Goal: Task Accomplishment & Management: Complete application form

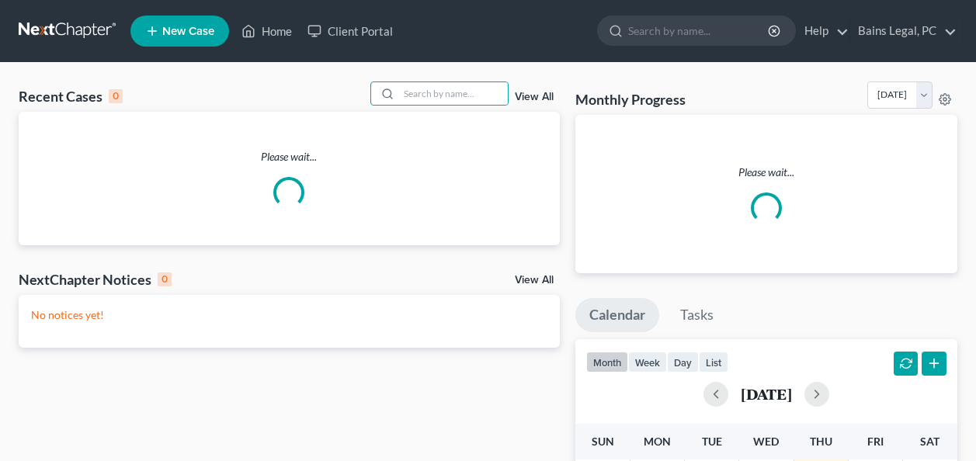
click at [460, 93] on input "search" at bounding box center [453, 93] width 109 height 23
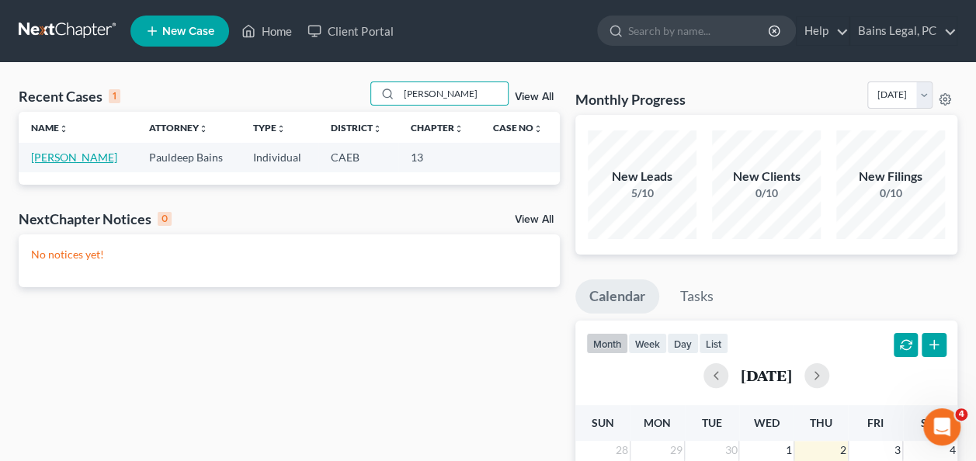
type input "[PERSON_NAME]"
click at [87, 157] on link "[PERSON_NAME]" at bounding box center [74, 157] width 86 height 13
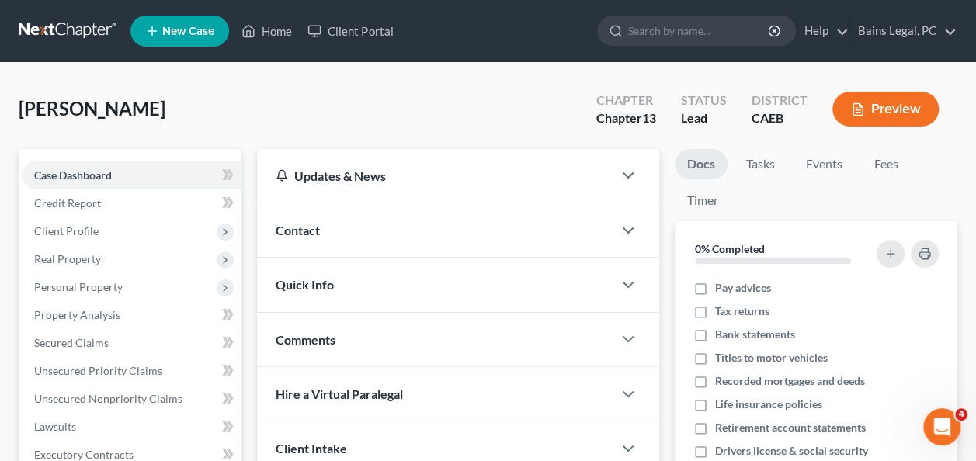
click at [259, 114] on div "[PERSON_NAME] Upgraded Chapter Chapter 13 Status Lead District CAEB Preview" at bounding box center [488, 116] width 939 height 68
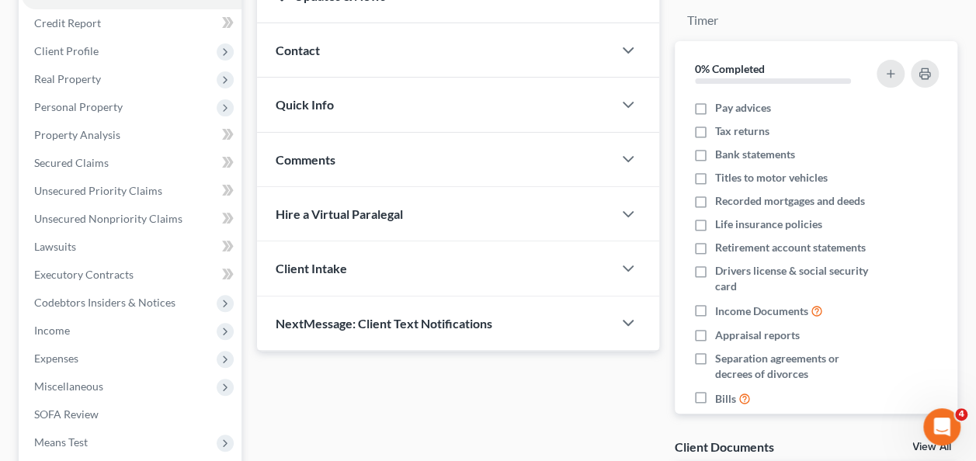
scroll to position [186, 0]
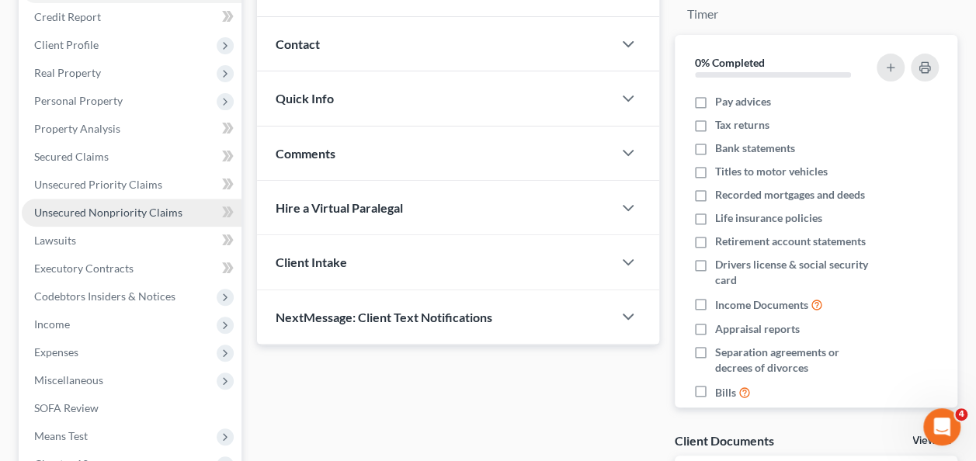
click at [130, 209] on span "Unsecured Nonpriority Claims" at bounding box center [108, 212] width 148 height 13
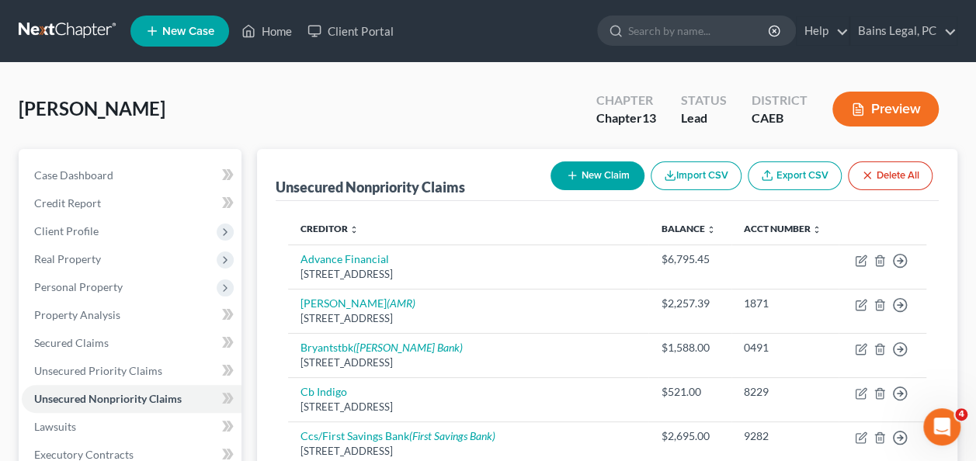
click at [343, 103] on div "[PERSON_NAME] Upgraded Chapter Chapter 13 Status Lead District CAEB Preview" at bounding box center [488, 116] width 939 height 68
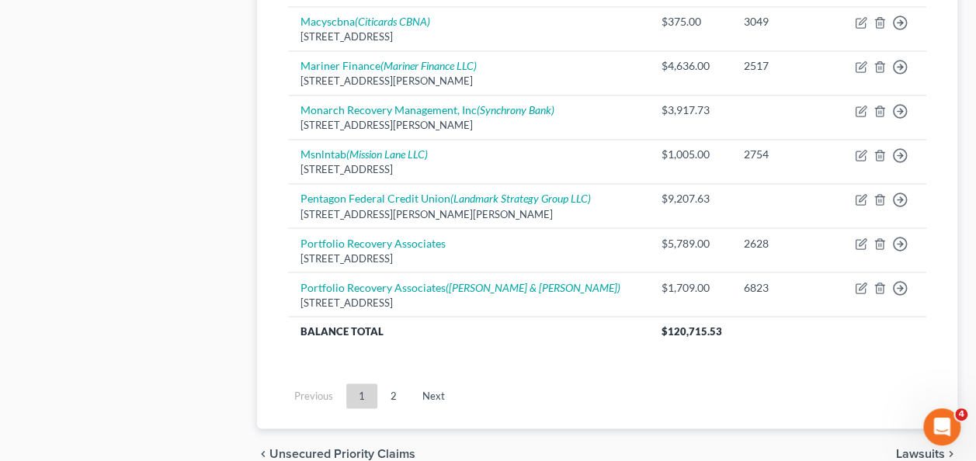
scroll to position [1305, 0]
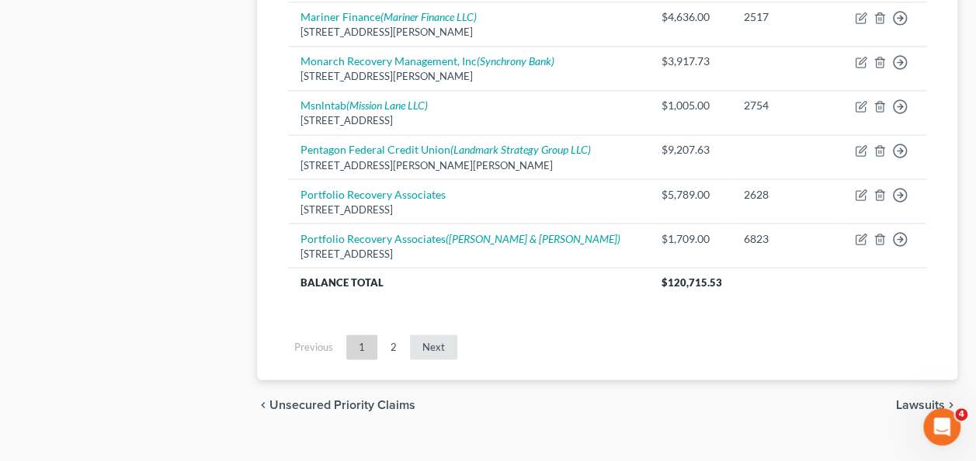
click at [446, 340] on link "Next" at bounding box center [433, 347] width 47 height 25
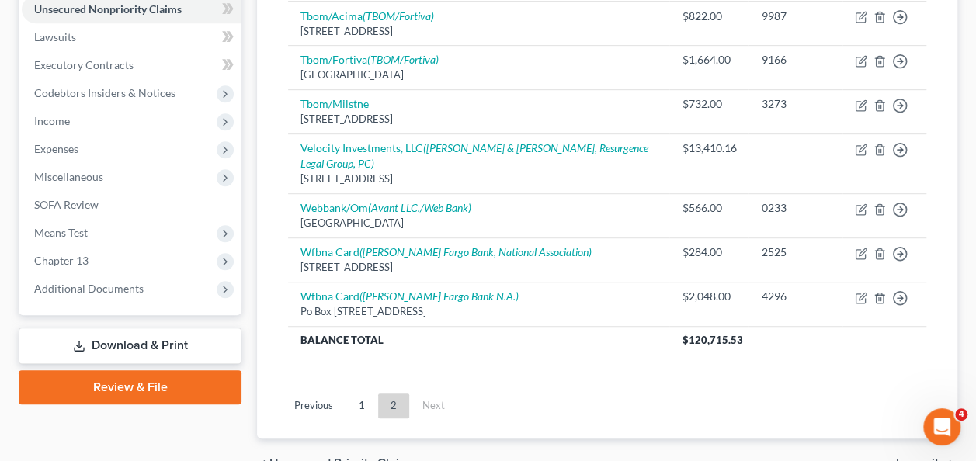
scroll to position [472, 0]
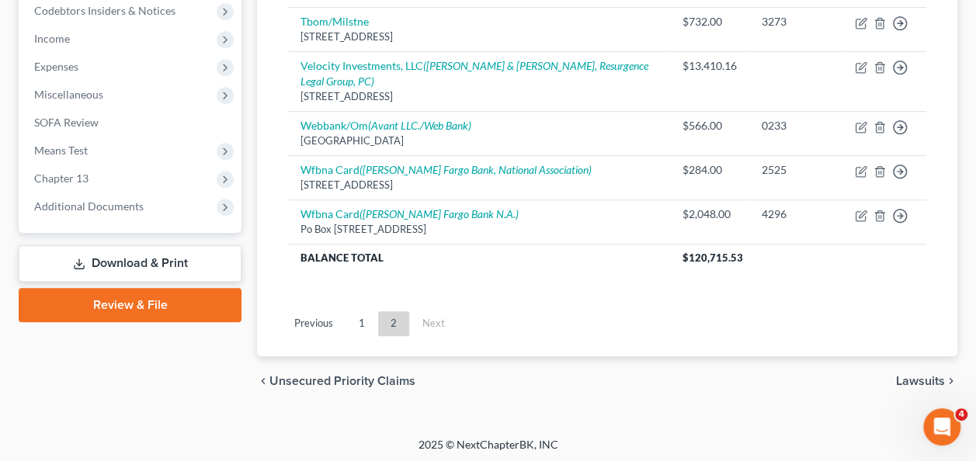
click at [275, 294] on div "Unsecured Nonpriority Claims New Claim Import CSV Export CSV Delete All Credito…" at bounding box center [607, 17] width 701 height 680
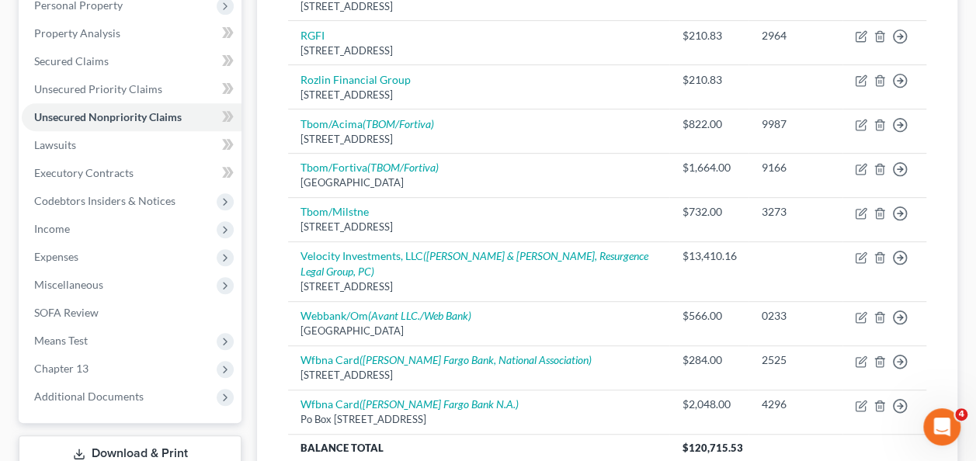
scroll to position [410, 0]
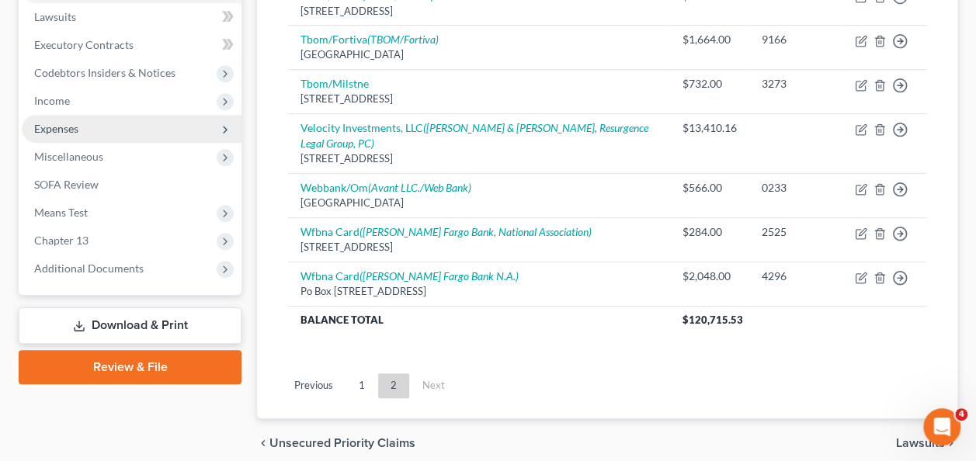
click at [64, 123] on span "Expenses" at bounding box center [56, 128] width 44 height 13
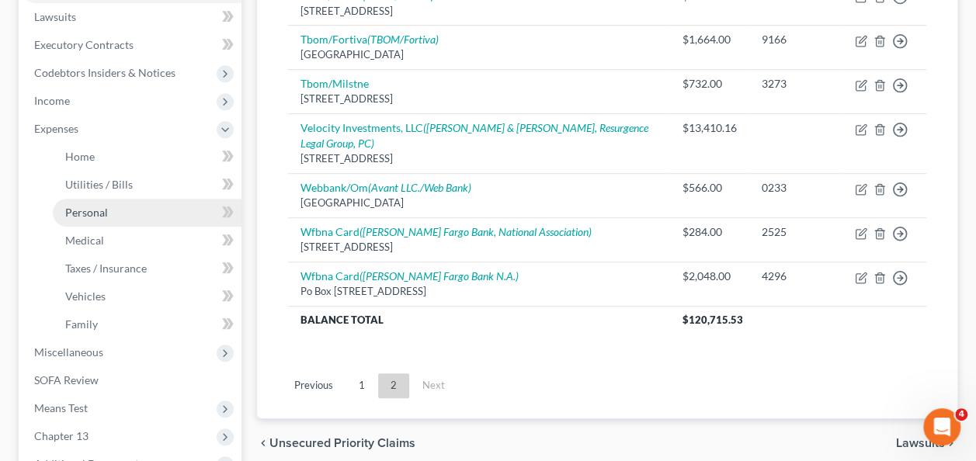
click at [75, 200] on link "Personal" at bounding box center [147, 213] width 189 height 28
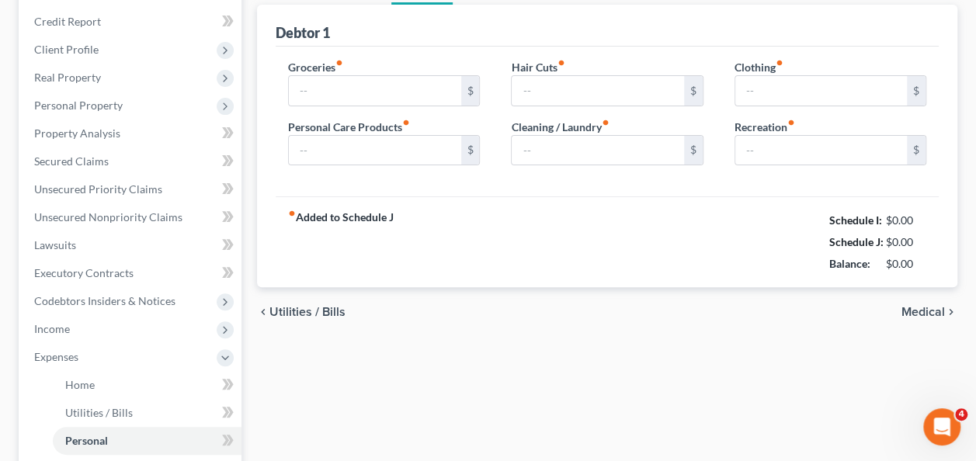
scroll to position [40, 0]
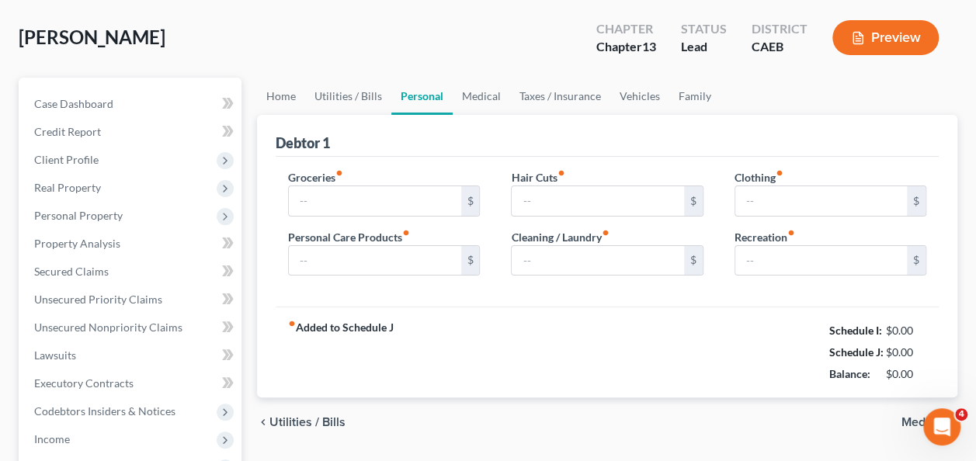
type input "650.00"
type input "75.00"
type input "100.00"
type input "90.00"
type input "40.00"
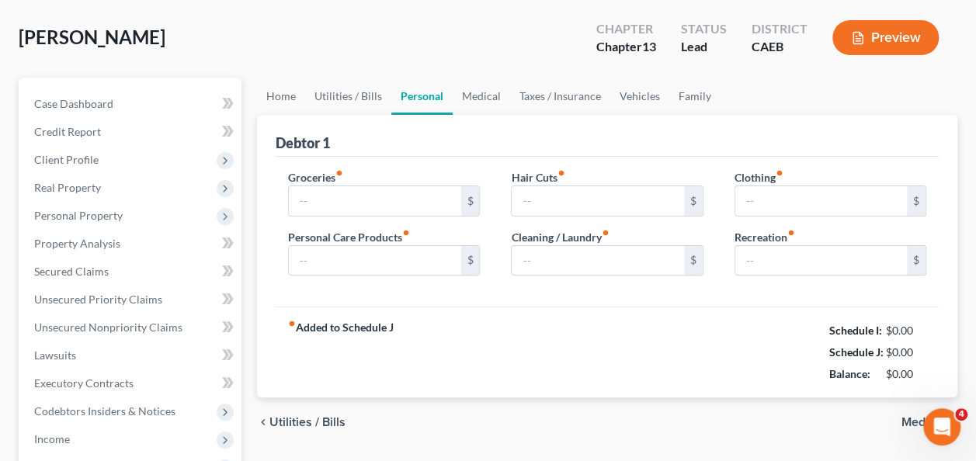
type input "150.00"
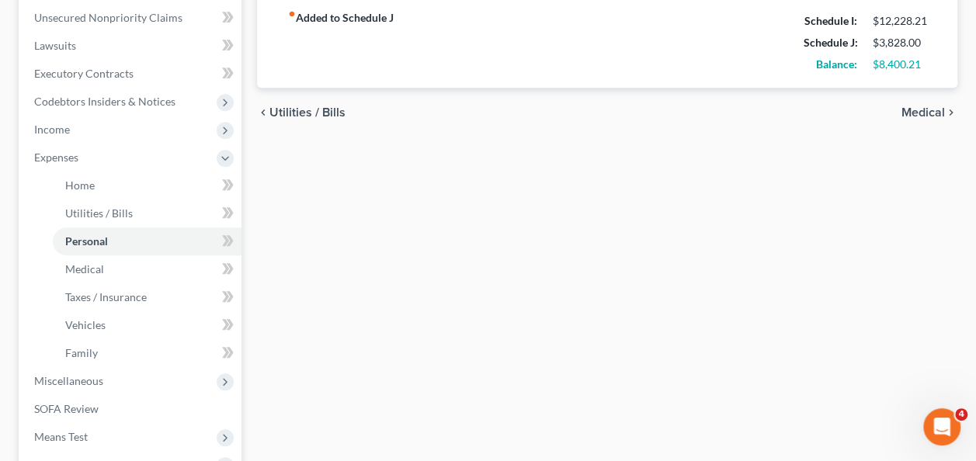
scroll to position [385, 0]
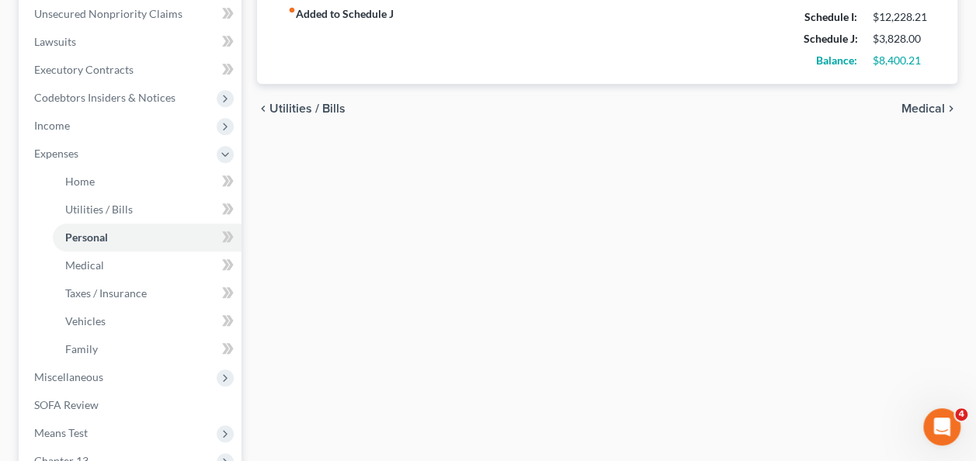
click at [514, 232] on div "Home Utilities / Bills Personal Medical Taxes / Insurance Vehicles Family Debto…" at bounding box center [607, 184] width 716 height 841
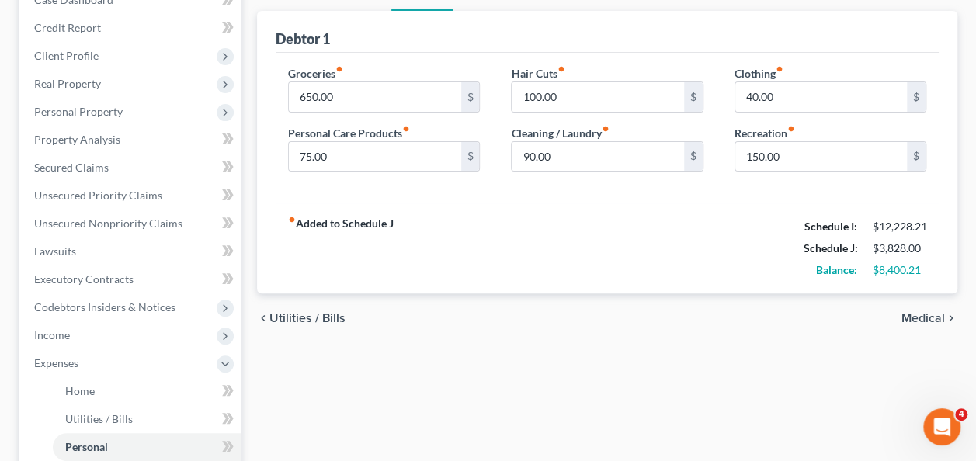
scroll to position [0, 0]
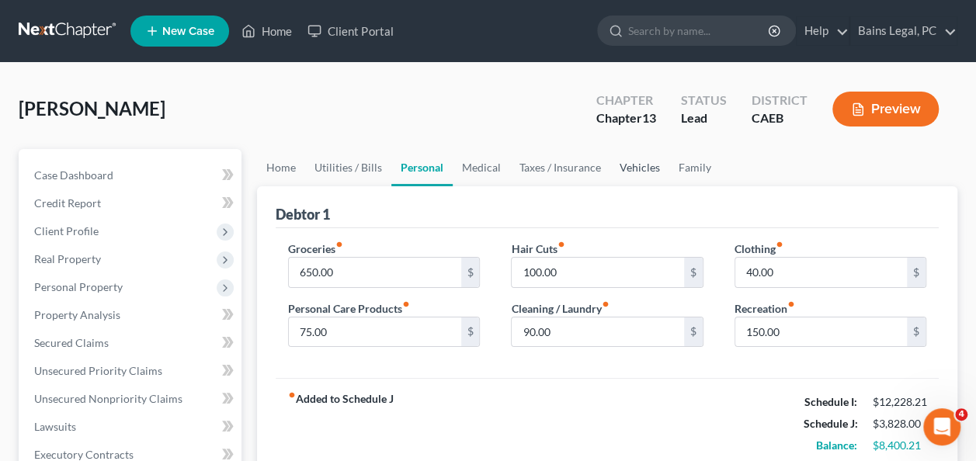
click at [647, 169] on link "Vehicles" at bounding box center [639, 167] width 59 height 37
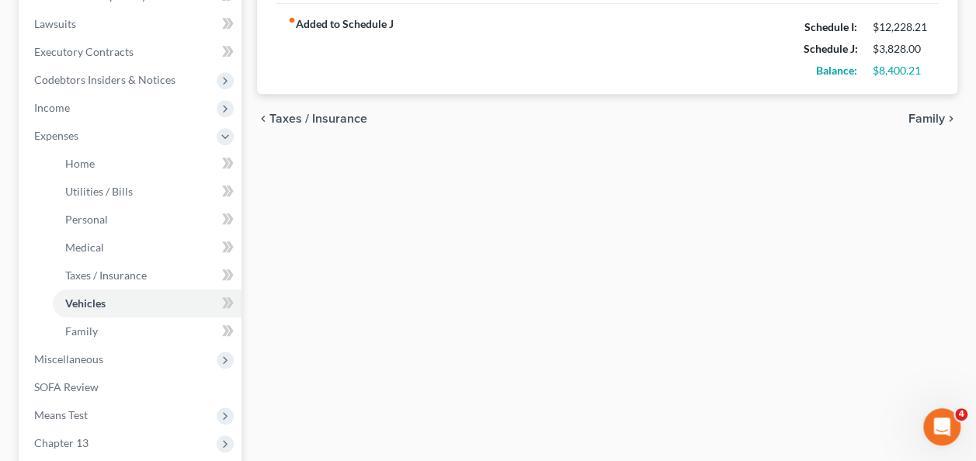
scroll to position [562, 0]
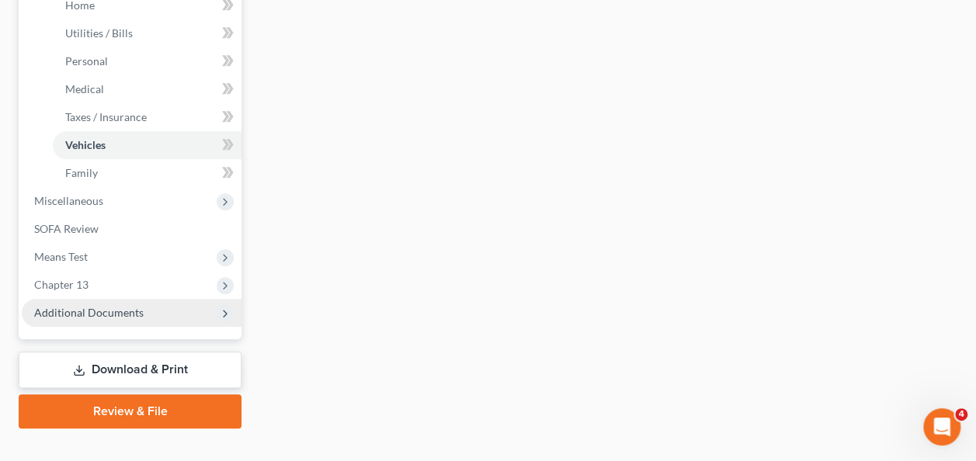
click at [164, 316] on span "Additional Documents" at bounding box center [132, 313] width 220 height 28
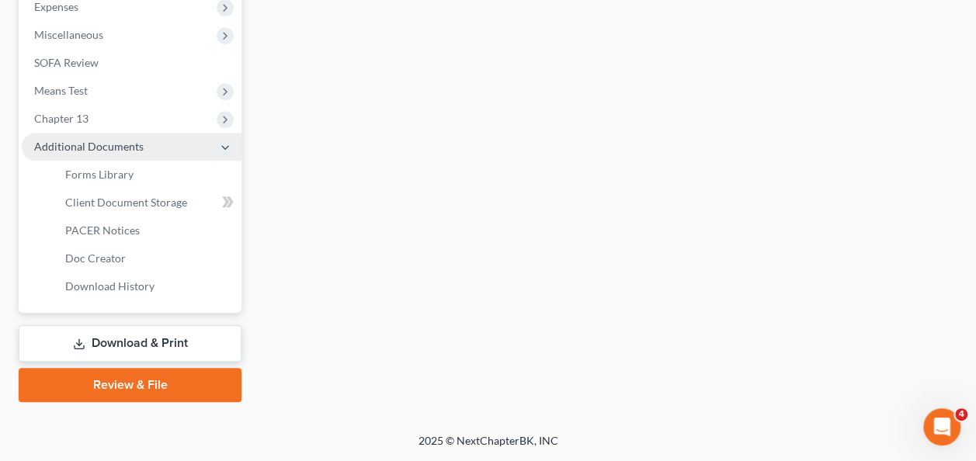
scroll to position [530, 0]
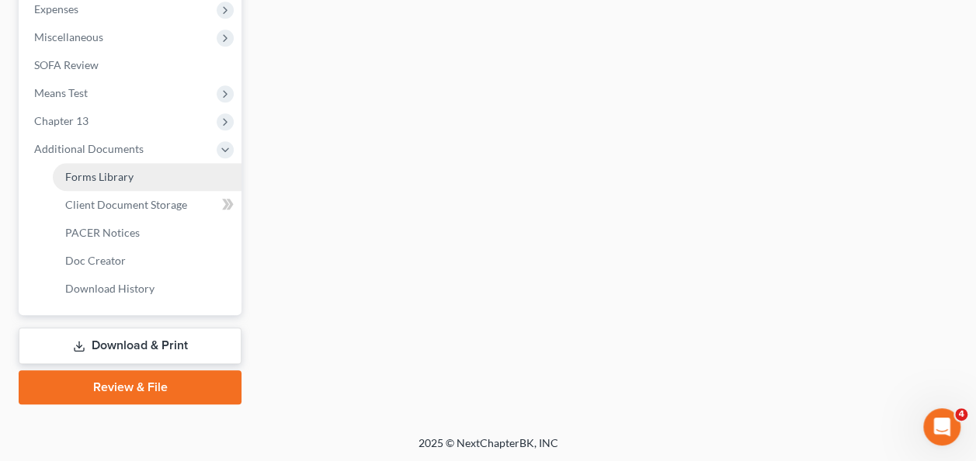
click at [103, 163] on link "Forms Library" at bounding box center [147, 177] width 189 height 28
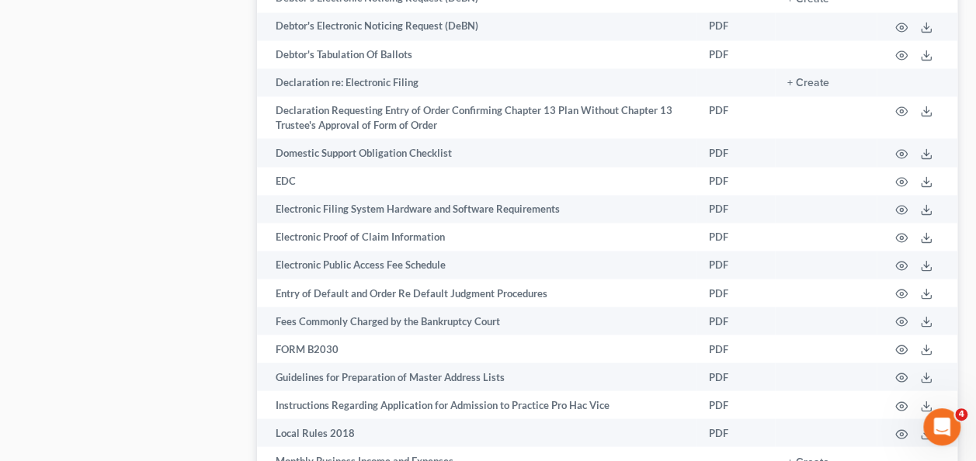
scroll to position [2745, 0]
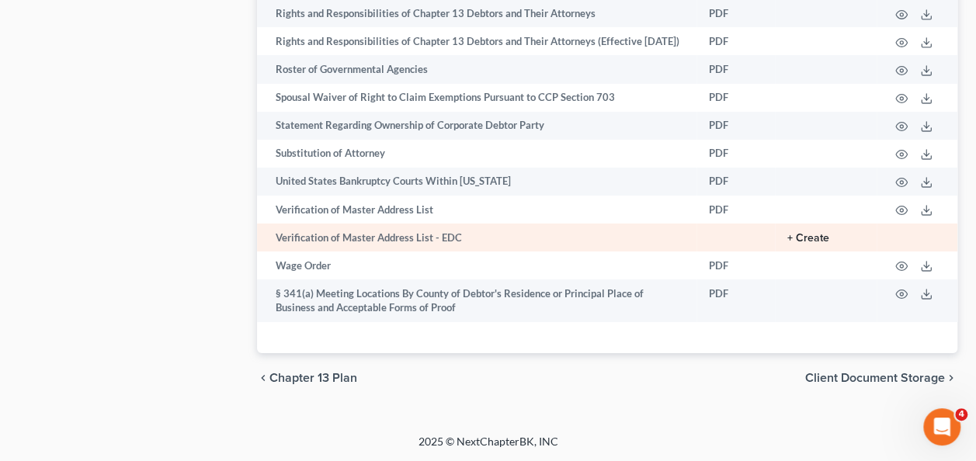
click at [825, 233] on button "+ Create" at bounding box center [809, 238] width 42 height 11
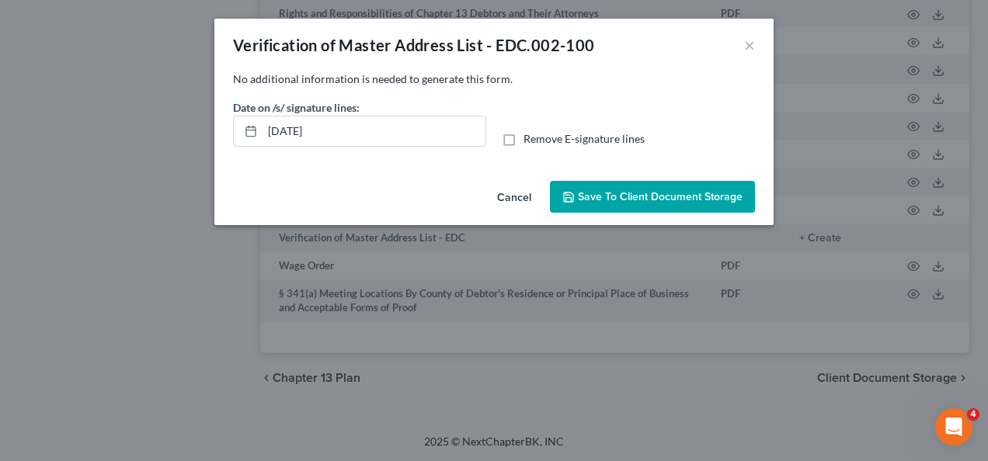
click at [597, 191] on span "Save to Client Document Storage" at bounding box center [660, 196] width 165 height 13
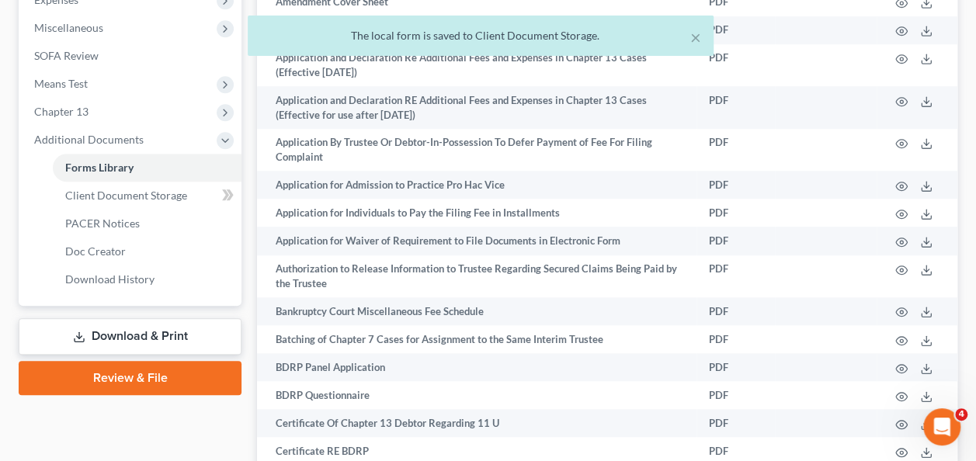
click at [179, 329] on link "Download & Print" at bounding box center [130, 336] width 223 height 37
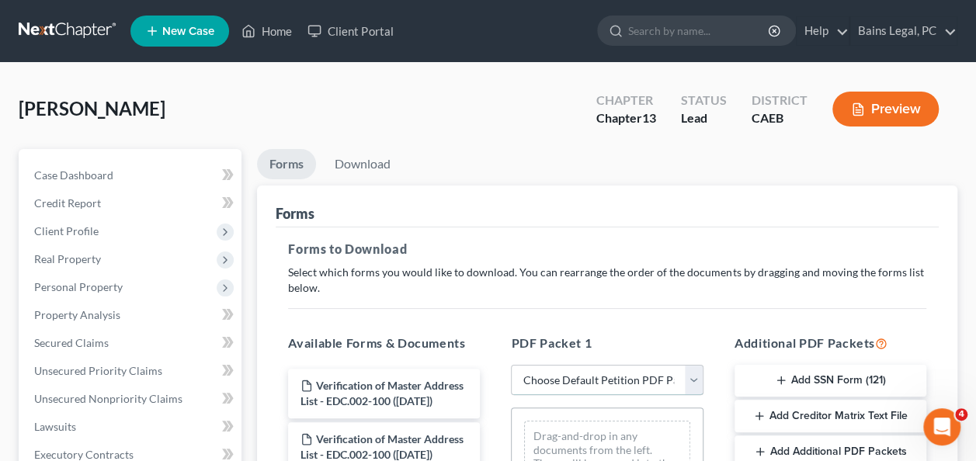
click at [562, 381] on select "Choose Default Petition PDF Packet Complete Bankruptcy Petition (all forms and …" at bounding box center [607, 380] width 192 height 31
select select "0"
click at [511, 365] on select "Choose Default Petition PDF Packet Complete Bankruptcy Petition (all forms and …" at bounding box center [607, 380] width 192 height 31
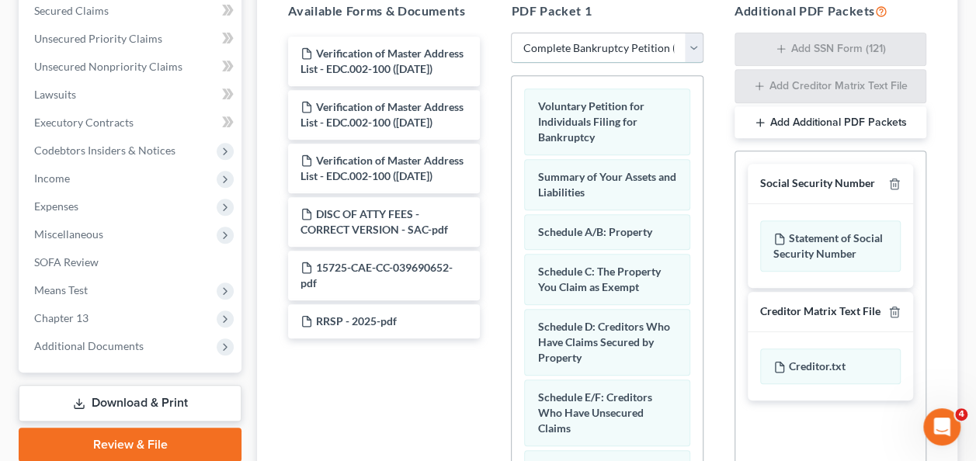
scroll to position [343, 0]
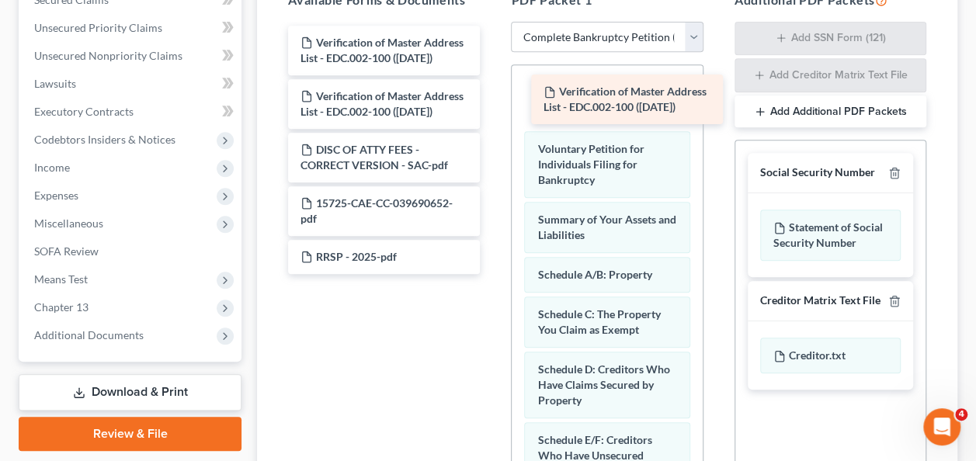
drag, startPoint x: 388, startPoint y: 41, endPoint x: 631, endPoint y: 92, distance: 248.3
click at [492, 92] on div "Verification of Master Address List - EDC.002-100 ([DATE]) Verification of Mast…" at bounding box center [384, 150] width 217 height 249
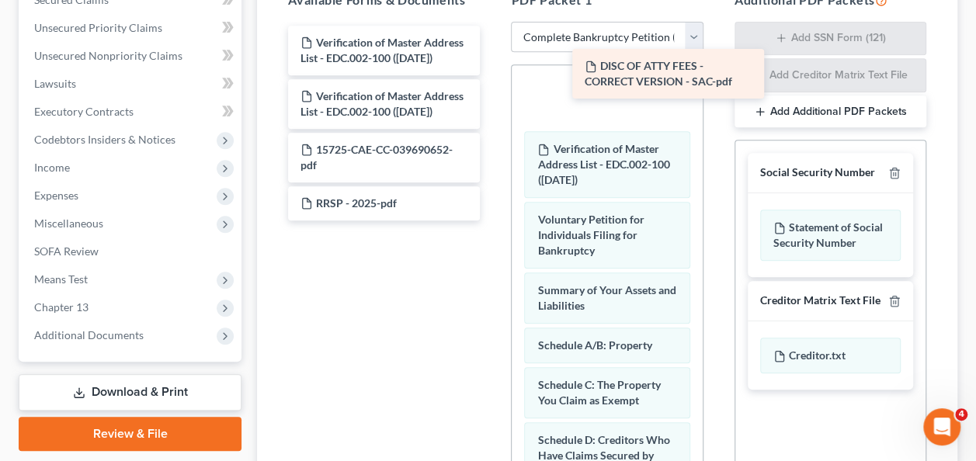
drag, startPoint x: 377, startPoint y: 152, endPoint x: 661, endPoint y: 70, distance: 296.0
click at [492, 70] on div "DISC OF ATTY FEES - CORRECT VERSION - SAC-pdf Verification of Master Address Li…" at bounding box center [384, 123] width 217 height 195
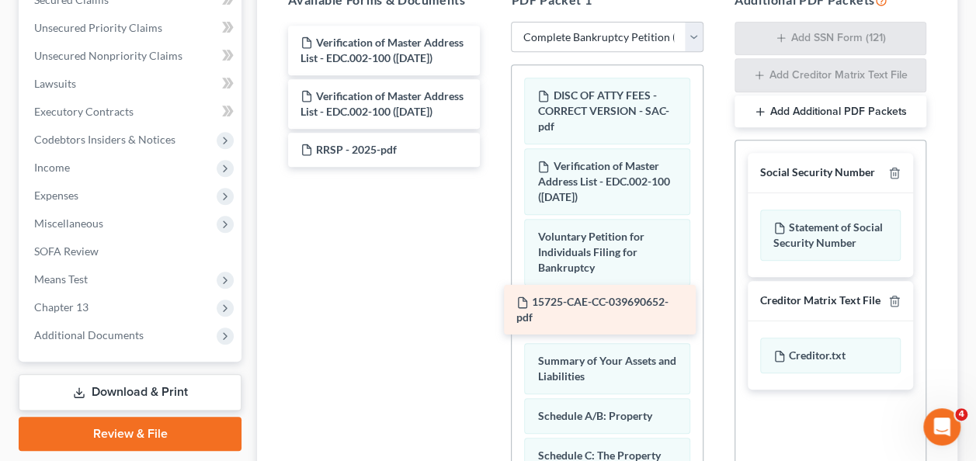
drag, startPoint x: 437, startPoint y: 160, endPoint x: 652, endPoint y: 314, distance: 265.1
click at [492, 167] on div "15725-CAE-CC-039690652-pdf Verification of Master Address List - EDC.002-100 ([…" at bounding box center [384, 96] width 217 height 141
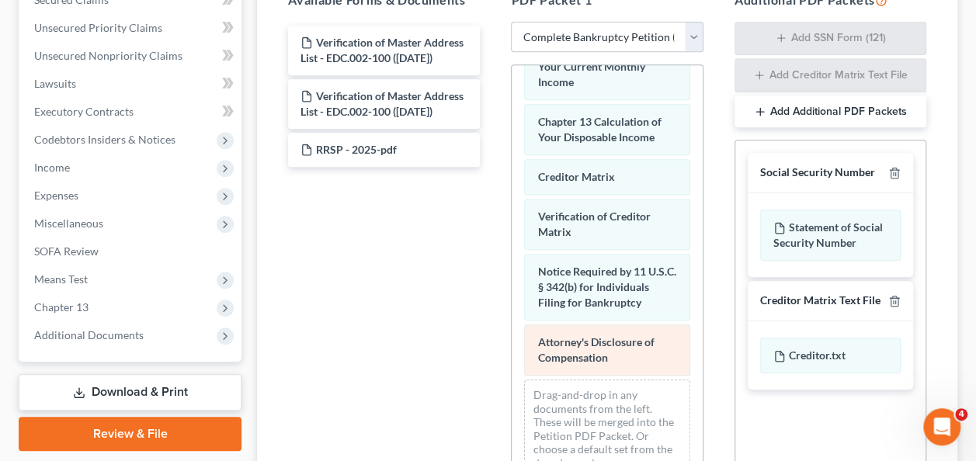
scroll to position [913, 0]
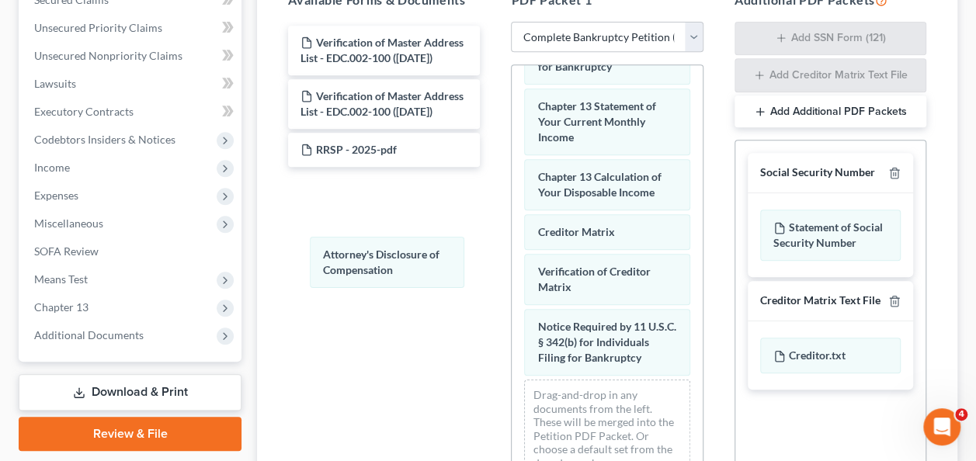
drag, startPoint x: 598, startPoint y: 349, endPoint x: 590, endPoint y: 349, distance: 8.5
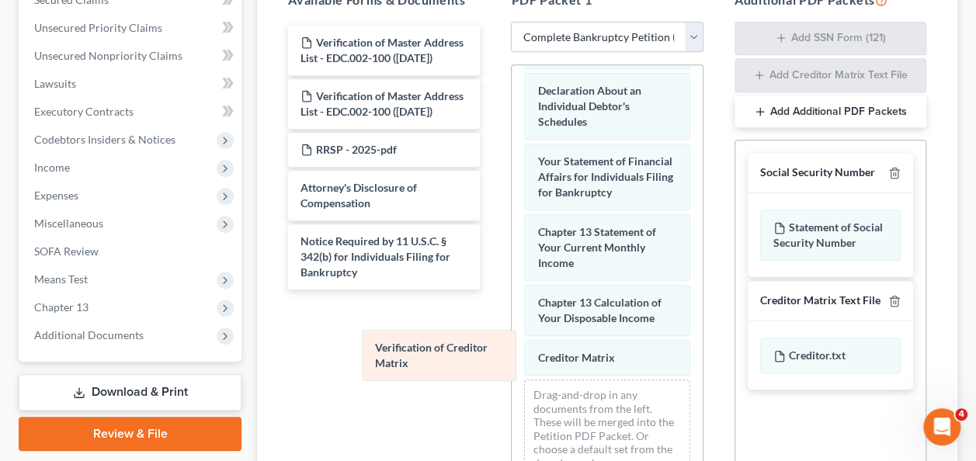
scroll to position [774, 0]
drag, startPoint x: 621, startPoint y: 348, endPoint x: 453, endPoint y: 350, distance: 167.8
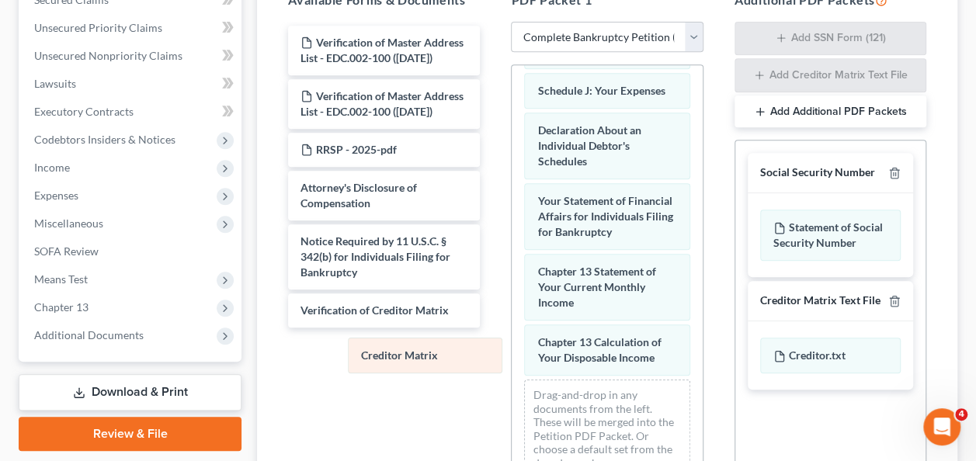
scroll to position [734, 0]
drag, startPoint x: 603, startPoint y: 370, endPoint x: 416, endPoint y: 363, distance: 187.3
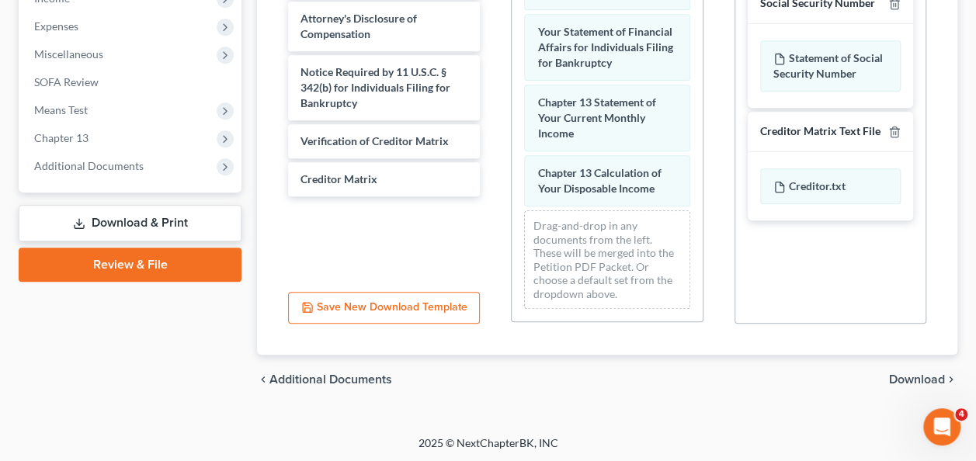
click at [917, 374] on span "Download" at bounding box center [917, 380] width 56 height 12
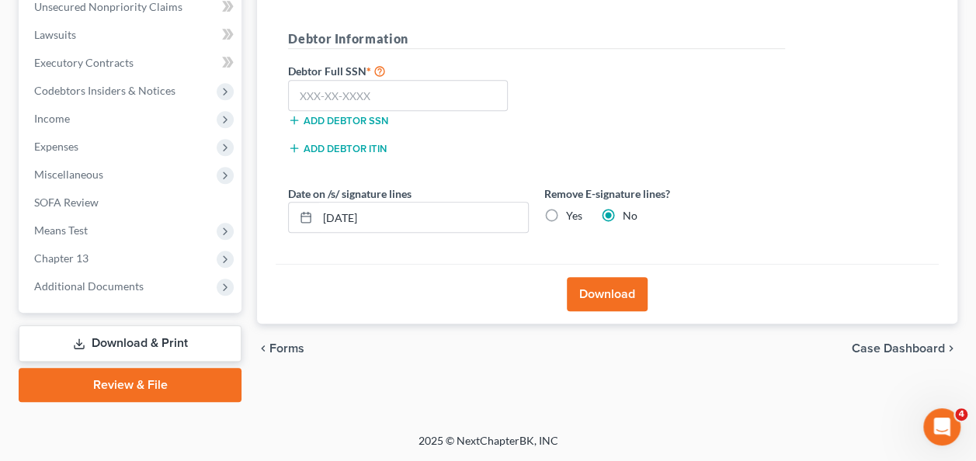
scroll to position [390, 0]
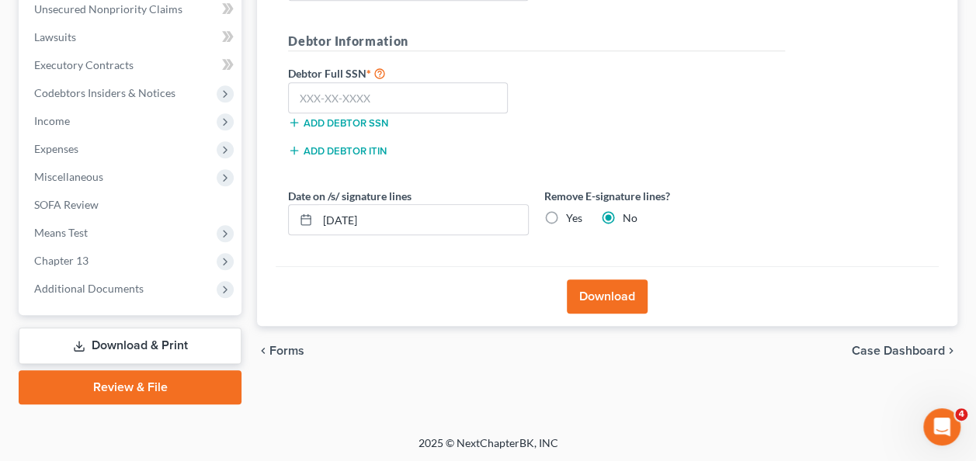
click at [758, 33] on h5 "Debtor Information" at bounding box center [536, 41] width 497 height 19
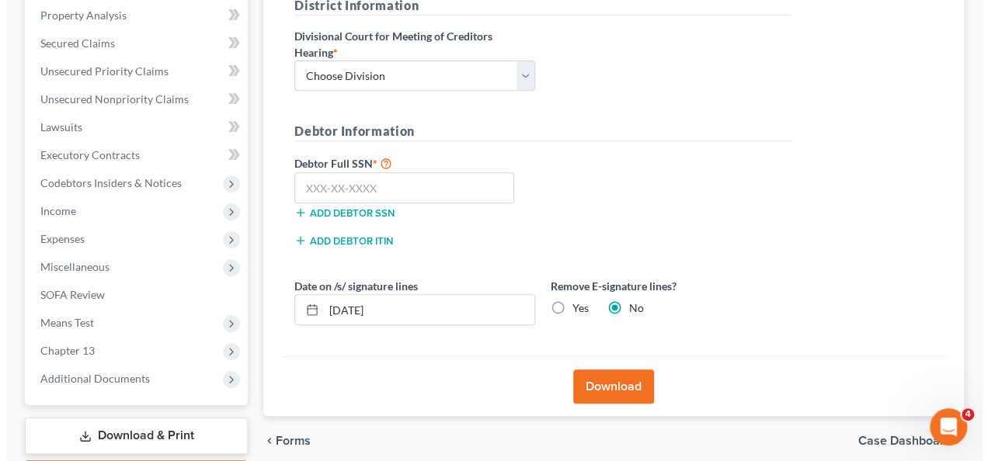
scroll to position [297, 0]
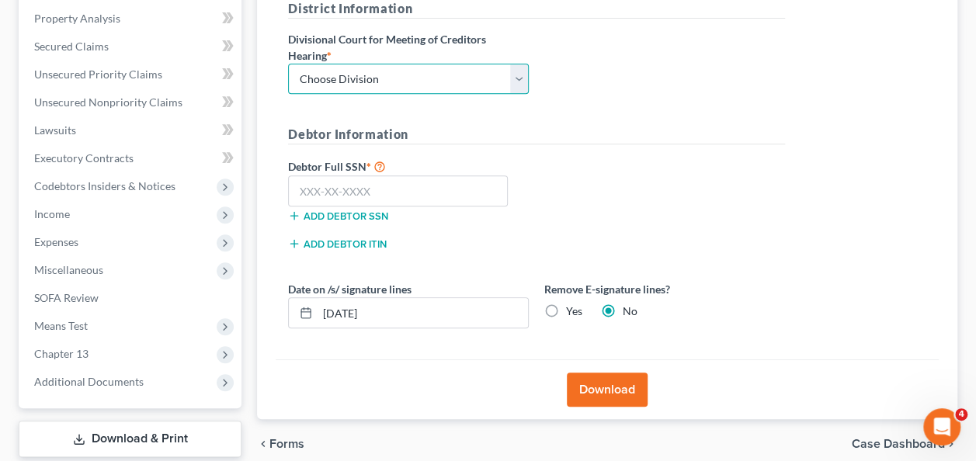
click at [384, 85] on select "Choose Division Fresno Modesto [GEOGRAPHIC_DATA]" at bounding box center [408, 79] width 241 height 31
select select "2"
click at [288, 64] on select "Choose Division Fresno Modesto [GEOGRAPHIC_DATA]" at bounding box center [408, 79] width 241 height 31
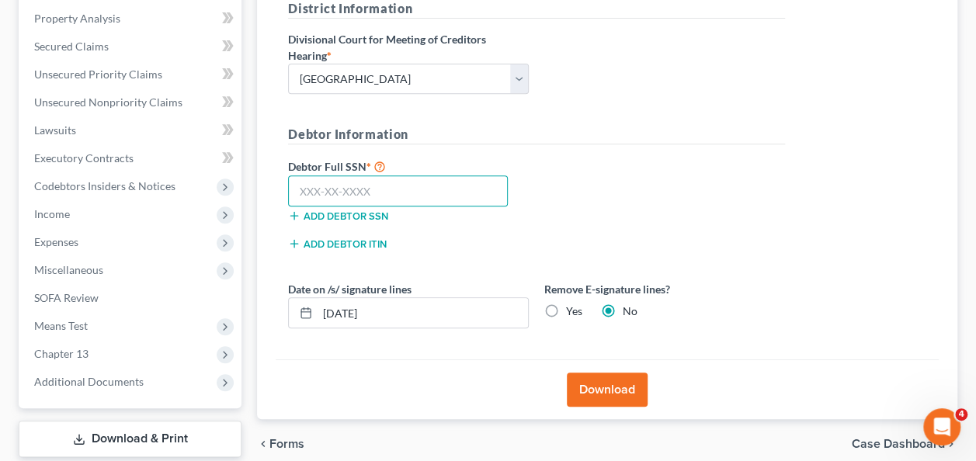
click at [370, 182] on input "text" at bounding box center [398, 191] width 220 height 31
click at [447, 182] on input "text" at bounding box center [398, 191] width 220 height 31
type input "570-75-8930"
click at [596, 387] on button "Download" at bounding box center [607, 390] width 81 height 34
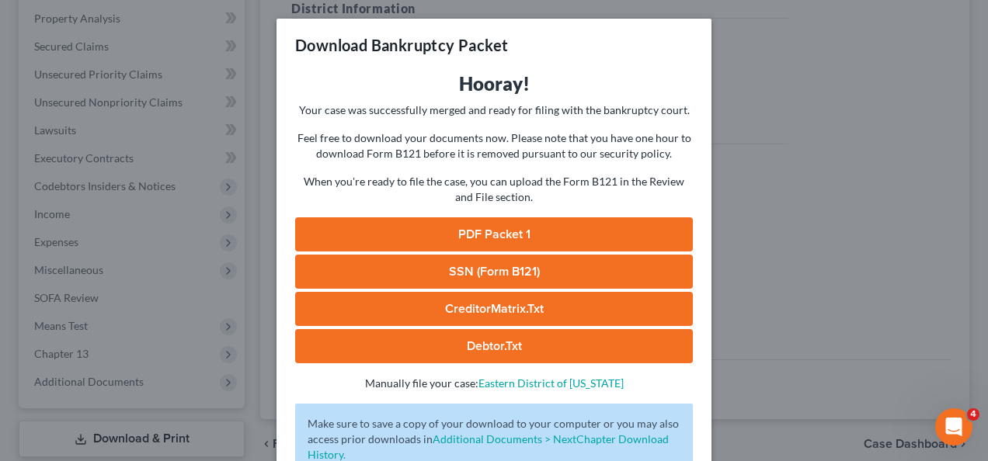
click at [507, 238] on link "PDF Packet 1" at bounding box center [494, 234] width 398 height 34
click at [508, 284] on link "SSN (Form B121)" at bounding box center [494, 272] width 398 height 34
click at [471, 311] on link "CreditorMatrix.txt" at bounding box center [494, 309] width 398 height 34
click at [489, 340] on link "Debtor.txt" at bounding box center [494, 346] width 398 height 34
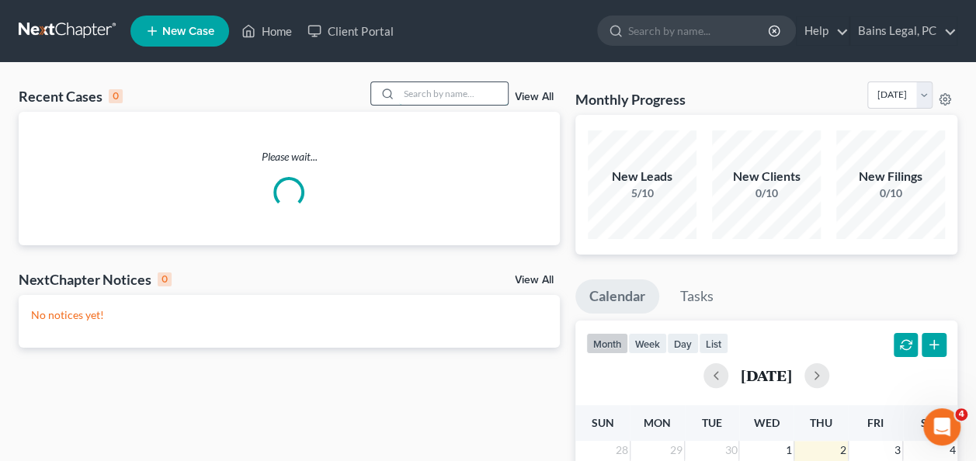
click at [446, 95] on input "search" at bounding box center [453, 93] width 109 height 23
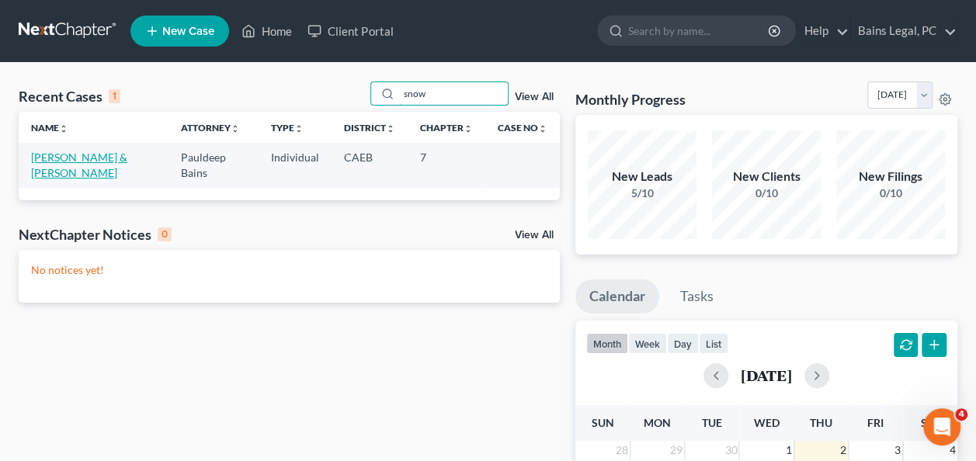
type input "snow"
click at [78, 152] on link "[PERSON_NAME] & [PERSON_NAME]" at bounding box center [79, 165] width 96 height 29
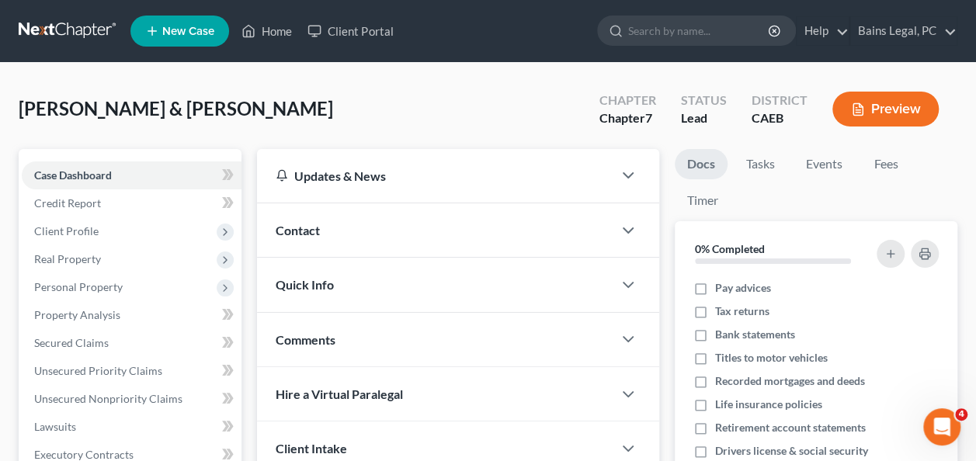
click at [244, 132] on div "Snow, Anthony & Shauna Upgraded Chapter Chapter 7 Status Lead District CAEB Pre…" at bounding box center [488, 116] width 939 height 68
click at [104, 290] on span "Personal Property" at bounding box center [78, 286] width 89 height 13
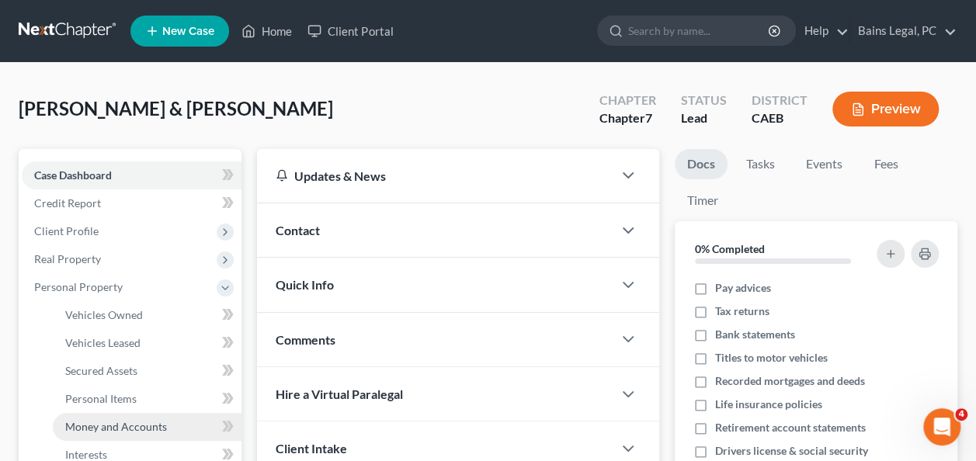
click at [106, 418] on link "Money and Accounts" at bounding box center [147, 427] width 189 height 28
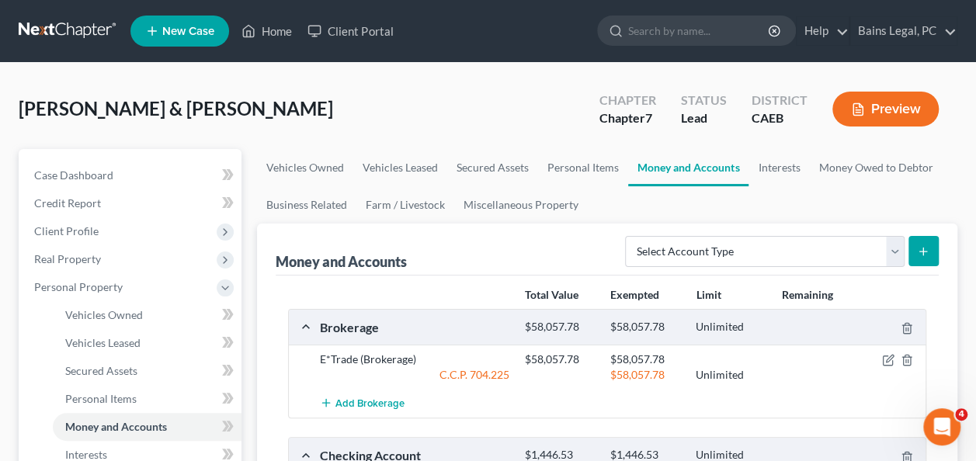
click at [308, 96] on div "Snow, Anthony & Shauna Upgraded Chapter Chapter 7 Status Lead District CAEB Pre…" at bounding box center [488, 116] width 939 height 68
click at [770, 169] on link "Interests" at bounding box center [779, 167] width 61 height 37
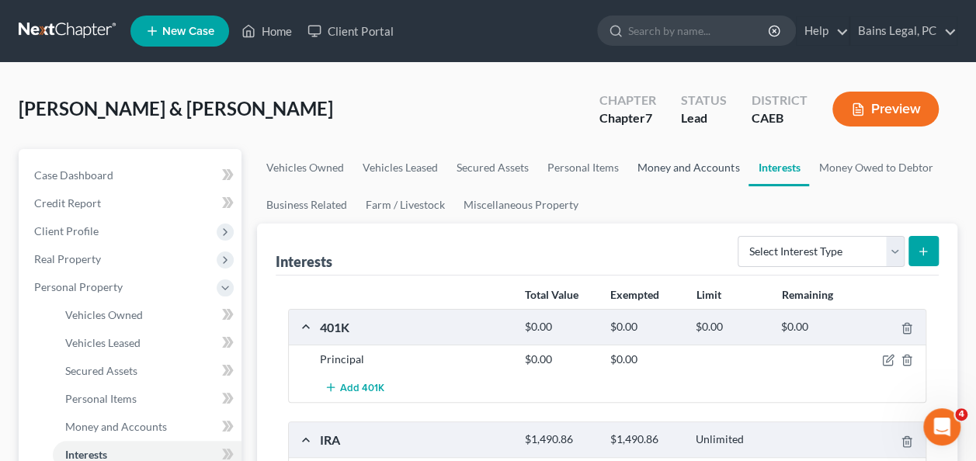
click at [694, 170] on link "Money and Accounts" at bounding box center [688, 167] width 120 height 37
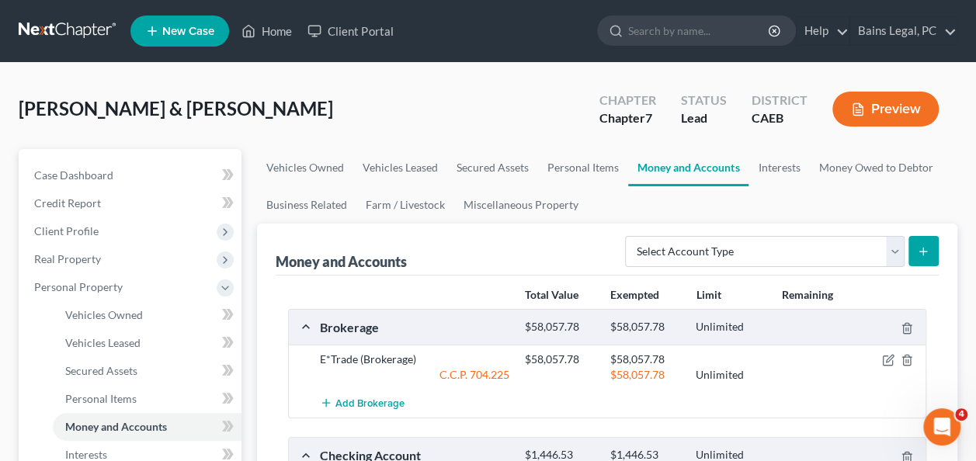
click at [496, 121] on div "Snow, Anthony & Shauna Upgraded Chapter Chapter 7 Status Lead District CAEB Pre…" at bounding box center [488, 116] width 939 height 68
